Goal: Task Accomplishment & Management: Complete application form

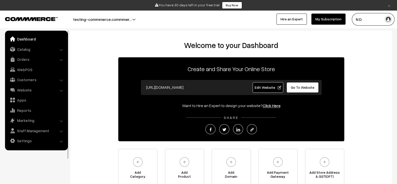
click at [113, 17] on button "testing-commmerce.commmer…" at bounding box center [102, 19] width 94 height 13
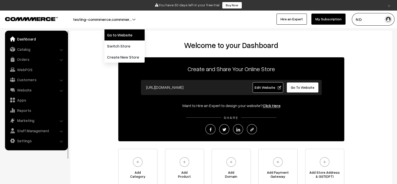
click at [114, 36] on link "Go to Website" at bounding box center [124, 34] width 40 height 11
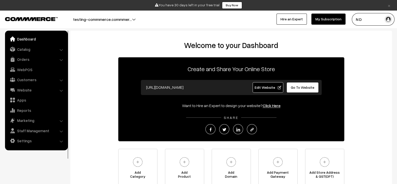
click at [264, 87] on span "Edit Website" at bounding box center [267, 87] width 27 height 4
click at [37, 136] on link "Settings" at bounding box center [36, 140] width 60 height 9
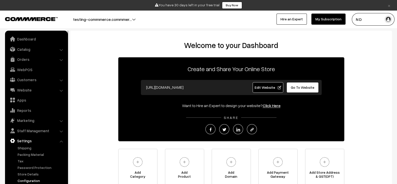
click at [41, 180] on link "Configuration" at bounding box center [41, 180] width 50 height 5
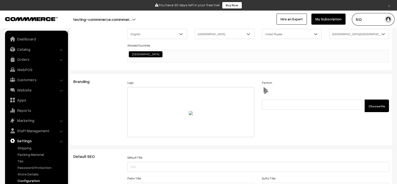
scroll to position [37, 0]
click at [20, 52] on link "Catalog" at bounding box center [36, 49] width 60 height 9
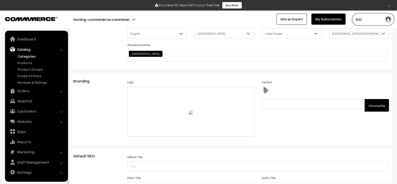
click at [29, 58] on link "Categories" at bounding box center [41, 55] width 50 height 5
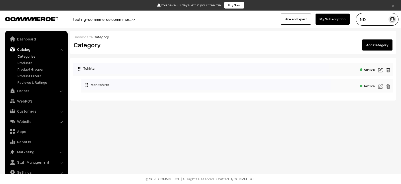
click at [381, 86] on img at bounding box center [381, 86] width 5 height 6
click at [380, 47] on link "Add Category" at bounding box center [378, 44] width 30 height 11
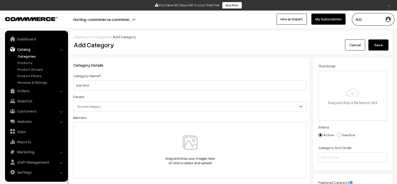
click at [83, 85] on input "Kids Tshirt" at bounding box center [189, 85] width 233 height 10
type input "Kids T-shirt"
click at [365, 103] on input "file" at bounding box center [353, 95] width 68 height 49
type input "C:\fakepath\6vw5.gif"
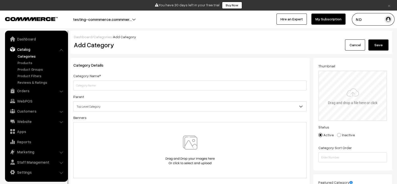
click at [347, 97] on input "file" at bounding box center [353, 95] width 68 height 49
click at [354, 93] on input "file" at bounding box center [353, 95] width 68 height 49
type input "C:\fakepath\file_example_WEBP_1500kB.webp"
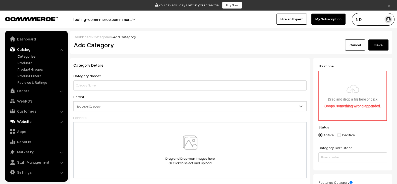
click at [34, 118] on link "Website" at bounding box center [36, 121] width 60 height 9
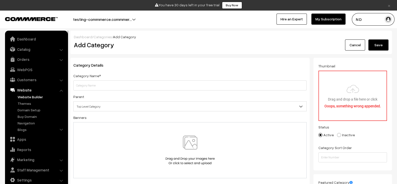
click at [27, 94] on link "Website Builder" at bounding box center [41, 96] width 50 height 5
